Goal: Information Seeking & Learning: Learn about a topic

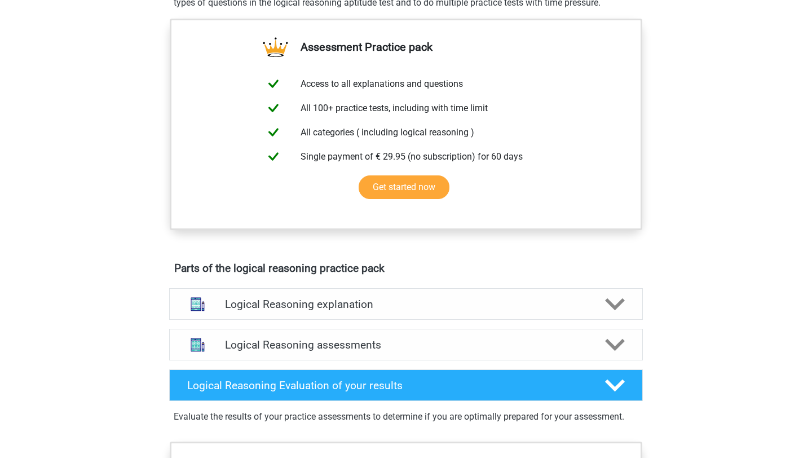
scroll to position [386, 0]
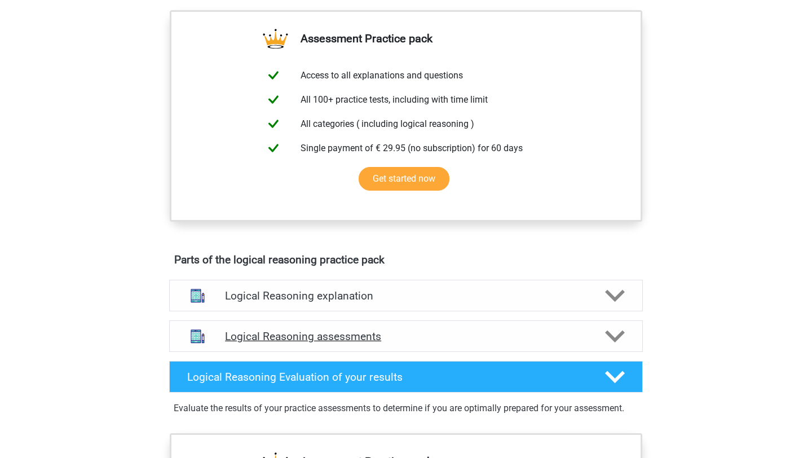
click at [606, 346] on icon at bounding box center [615, 336] width 20 height 20
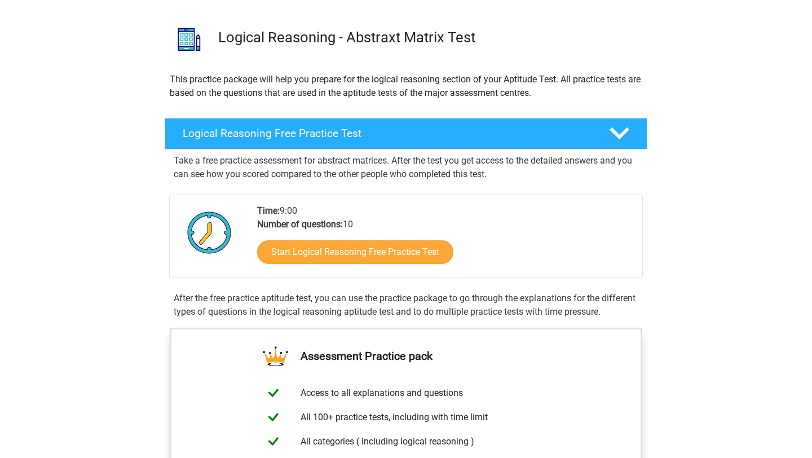
scroll to position [0, 0]
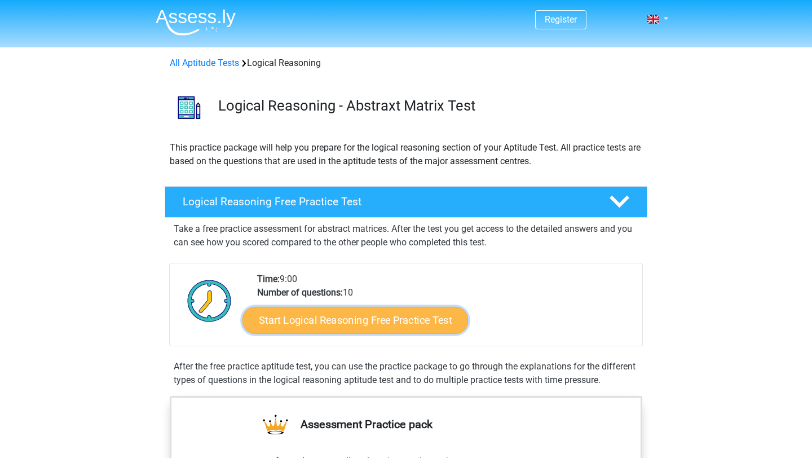
click at [369, 324] on link "Start Logical Reasoning Free Practice Test" at bounding box center [355, 319] width 226 height 27
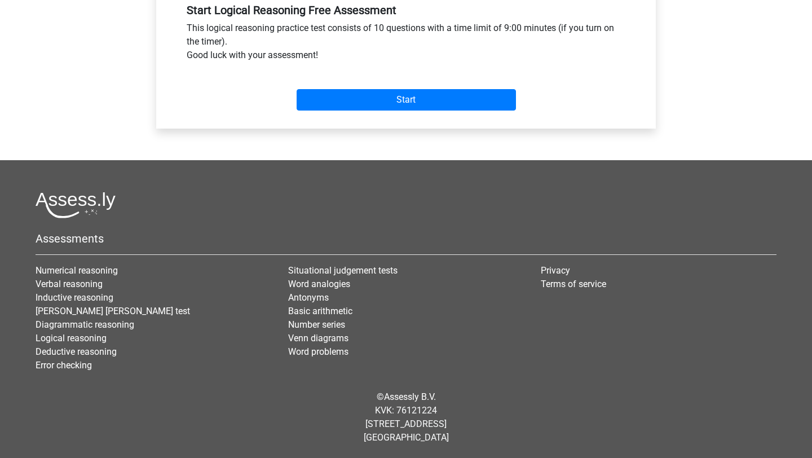
scroll to position [198, 0]
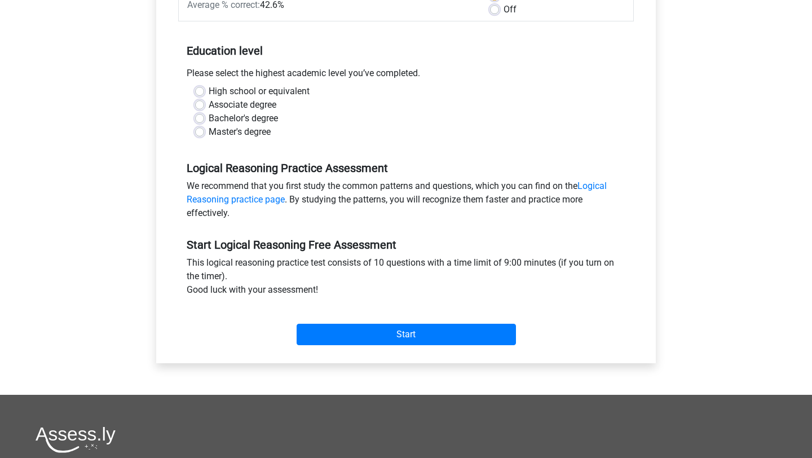
click at [362, 352] on div "Category: Logical Reasoning Time: 9:00 Nr of questions: 10 Average % correct: 4…" at bounding box center [406, 149] width 483 height 428
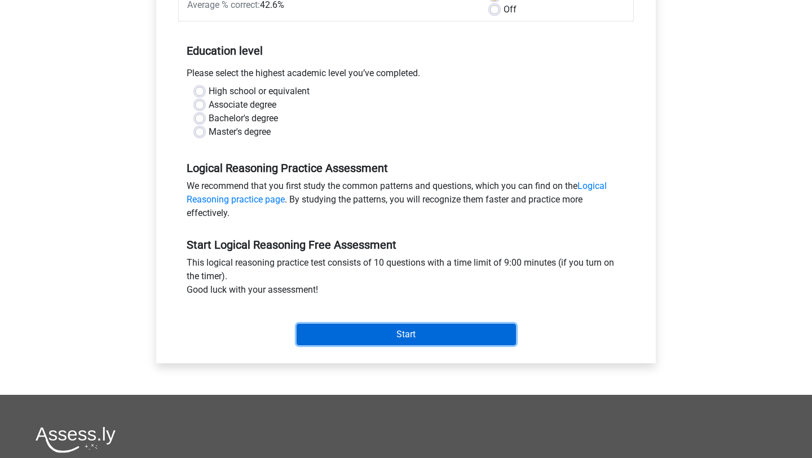
click at [352, 329] on input "Start" at bounding box center [406, 334] width 219 height 21
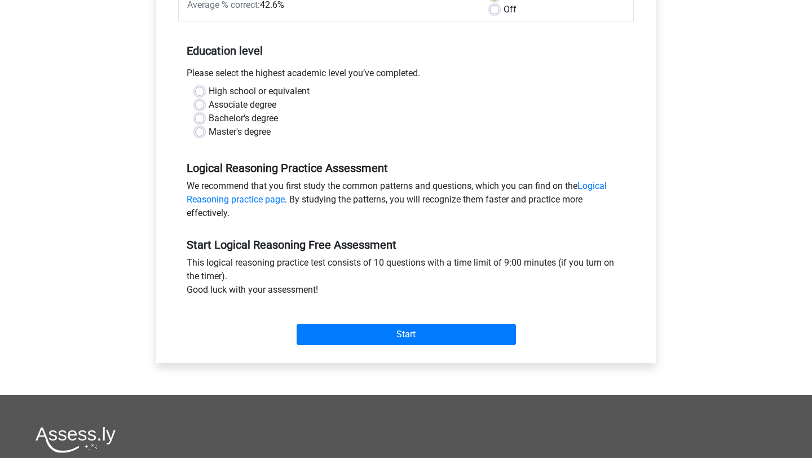
click at [263, 94] on label "High school or equivalent" at bounding box center [259, 92] width 101 height 14
click at [204, 94] on input "High school or equivalent" at bounding box center [199, 90] width 9 height 11
radio input "true"
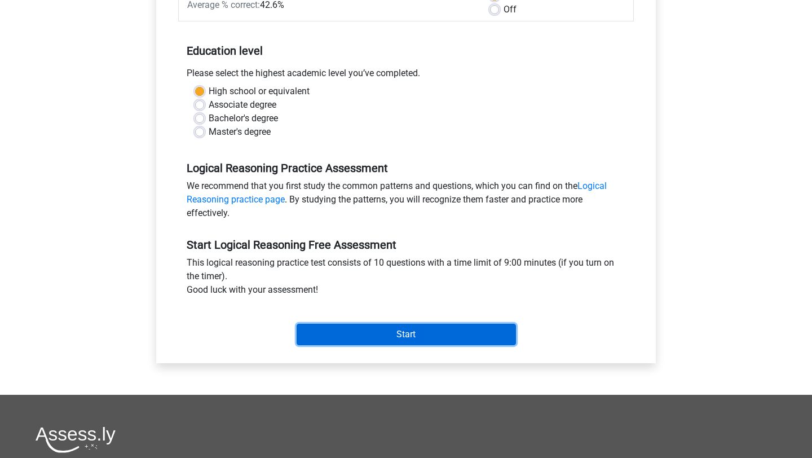
click at [338, 330] on input "Start" at bounding box center [406, 334] width 219 height 21
